Goal: Find contact information: Find contact information

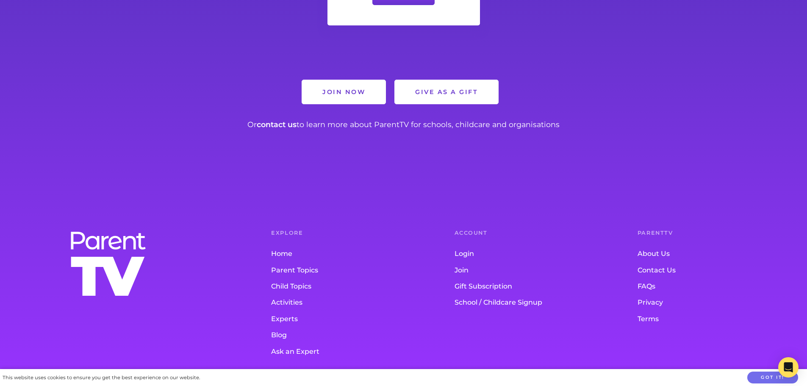
scroll to position [919, 0]
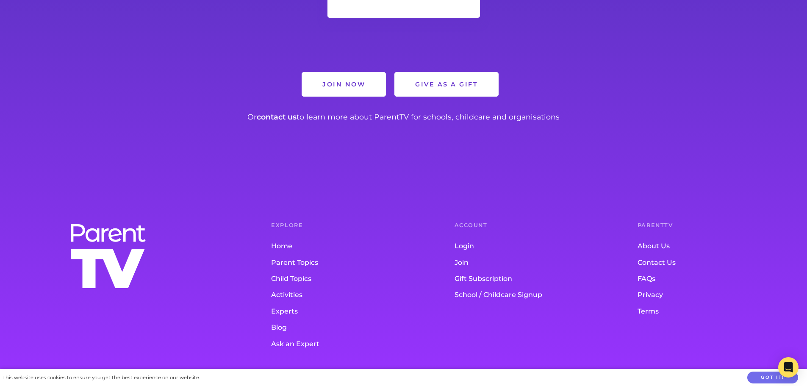
click at [647, 265] on link "Contact Us" at bounding box center [712, 263] width 149 height 16
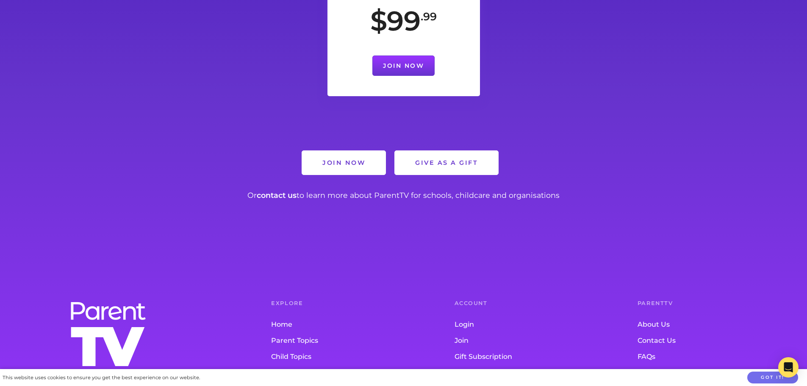
scroll to position [714, 0]
